Goal: Find specific page/section: Find specific page/section

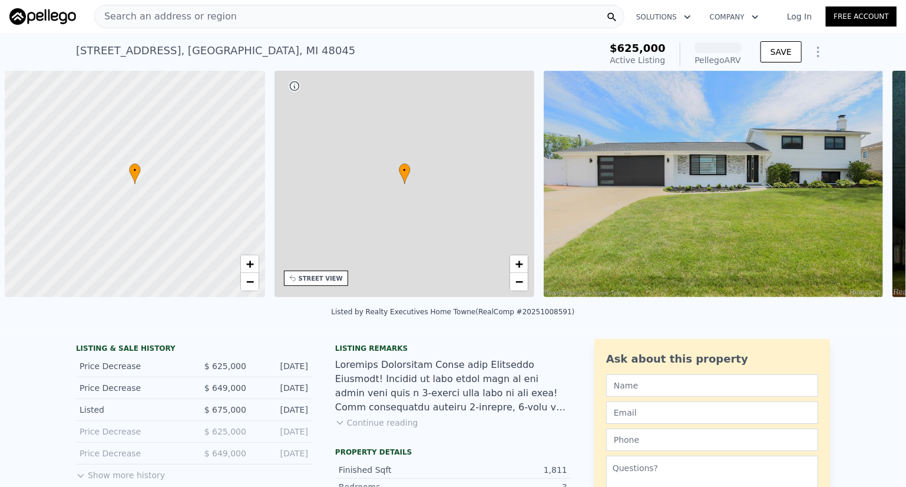
scroll to position [0, 5]
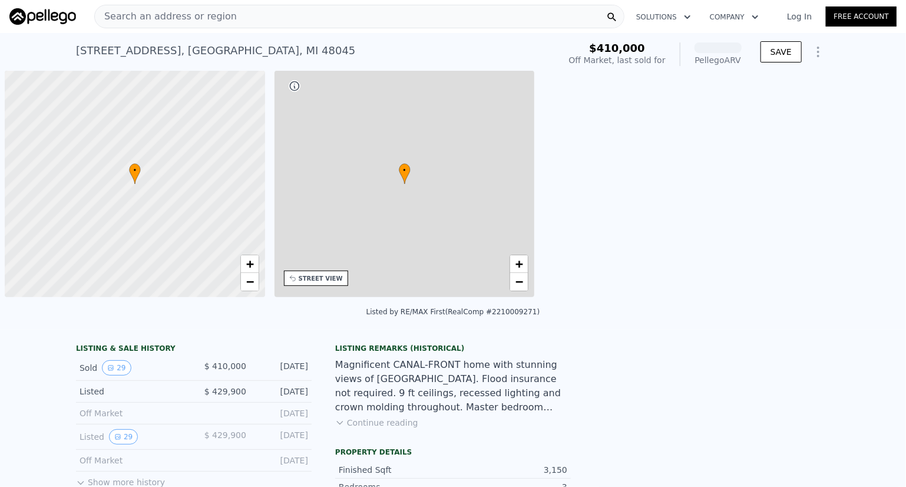
scroll to position [0, 5]
